Goal: Transaction & Acquisition: Book appointment/travel/reservation

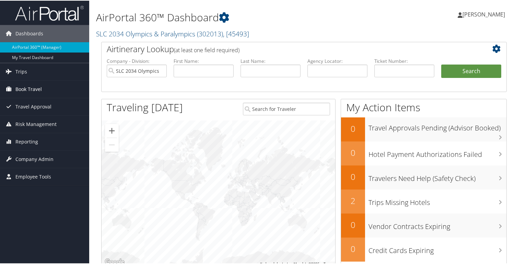
click at [17, 87] on span "Book Travel" at bounding box center [28, 88] width 26 height 17
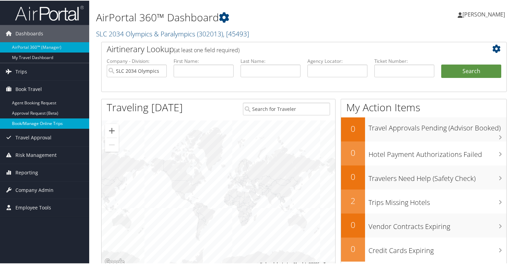
click at [24, 122] on link "Book/Manage Online Trips" at bounding box center [44, 123] width 89 height 10
